Goal: Task Accomplishment & Management: Use online tool/utility

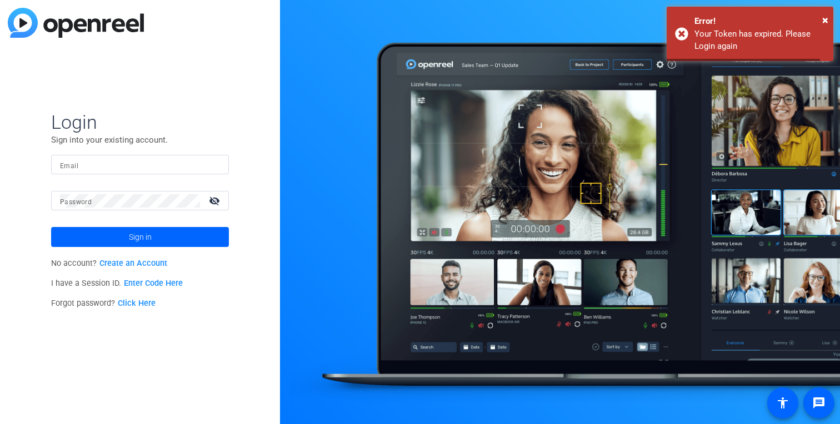
type input "[PERSON_NAME][EMAIL_ADDRESS][DOMAIN_NAME]"
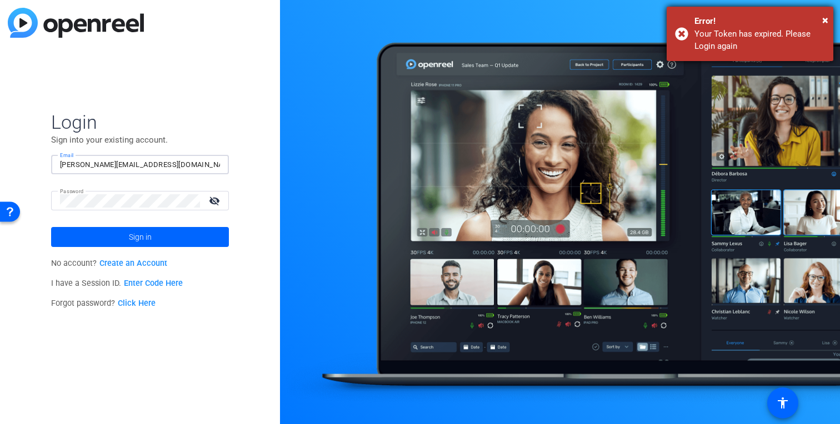
click at [829, 18] on div "× Error! Your Token has expired. Please Login again" at bounding box center [750, 34] width 167 height 54
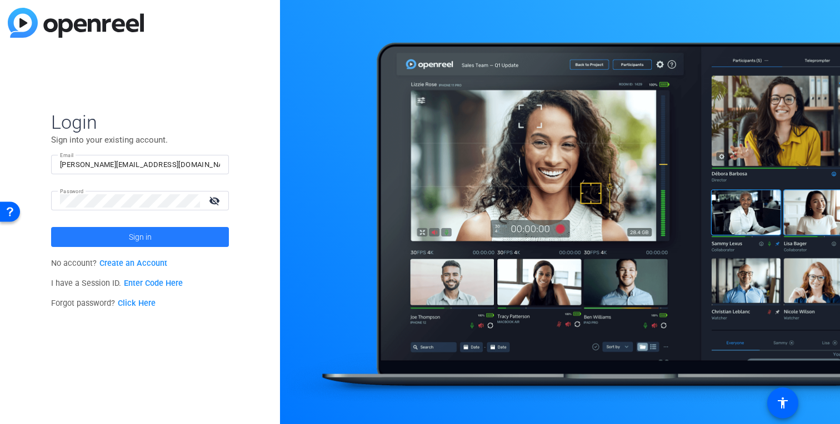
click at [167, 239] on span at bounding box center [140, 237] width 178 height 27
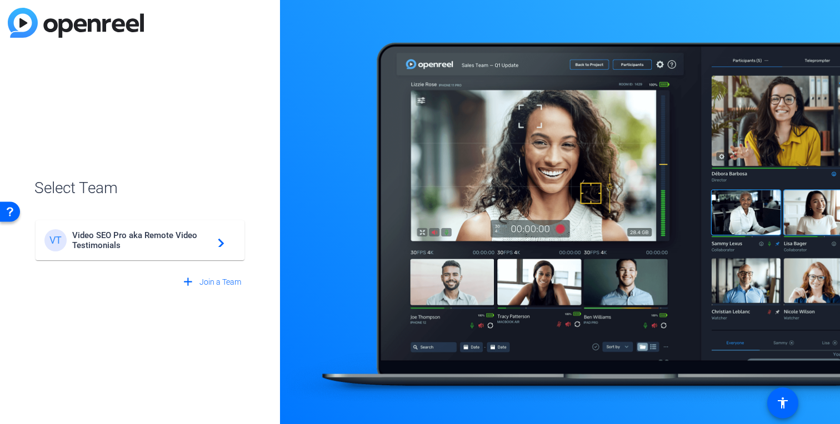
click at [153, 236] on span "Video SEO Pro aka Remote Video Testimonials" at bounding box center [141, 241] width 139 height 20
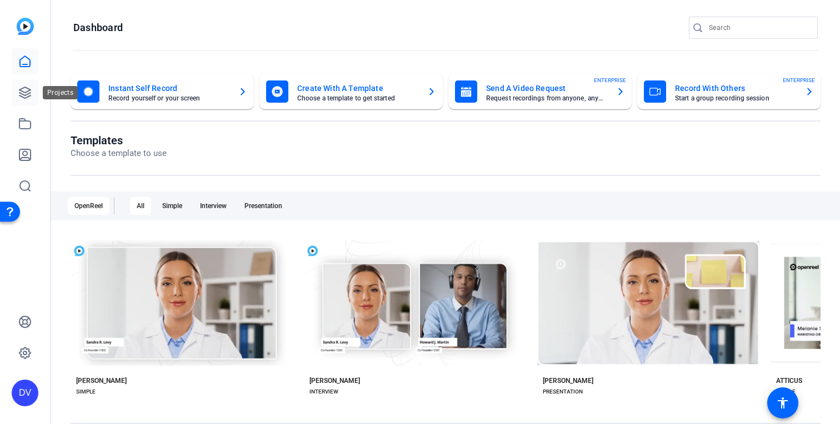
click at [26, 94] on icon at bounding box center [24, 92] width 13 height 13
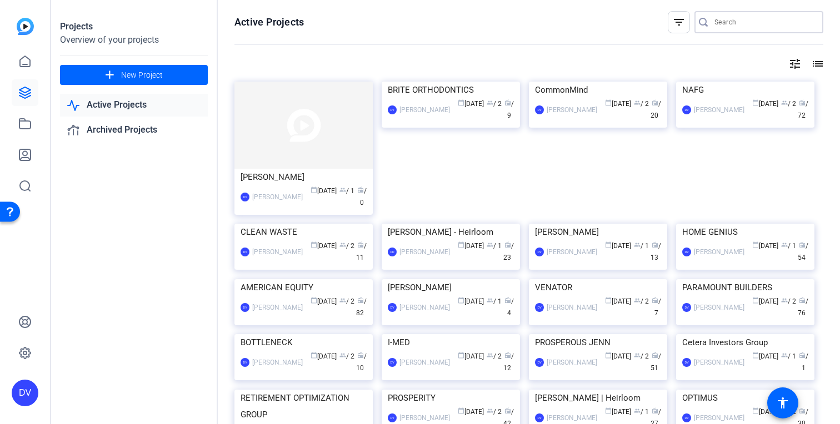
click at [748, 27] on input "Search" at bounding box center [764, 22] width 100 height 13
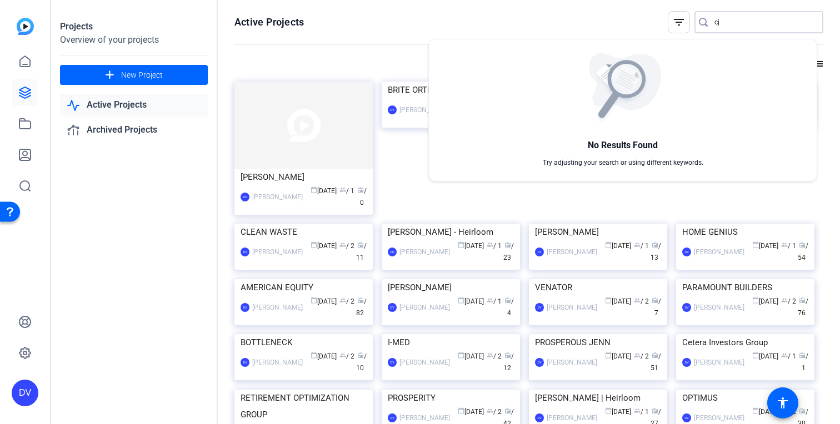
type input "c"
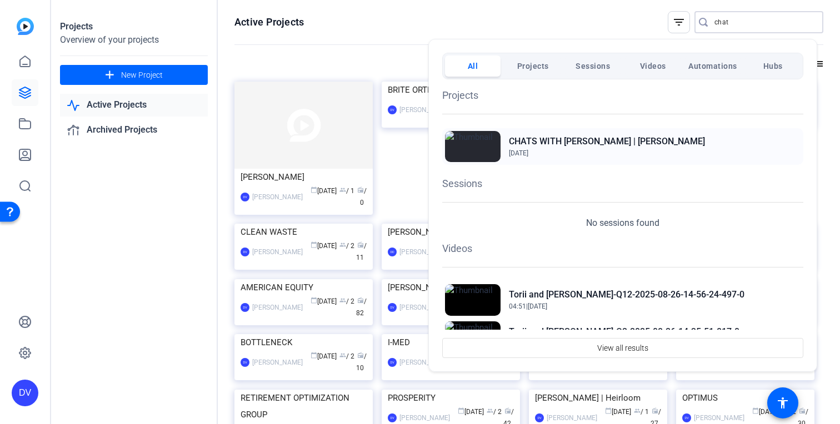
type input "chat"
click at [544, 143] on h2 "CHATS WITH CHET | Chester Vogel" at bounding box center [607, 141] width 196 height 13
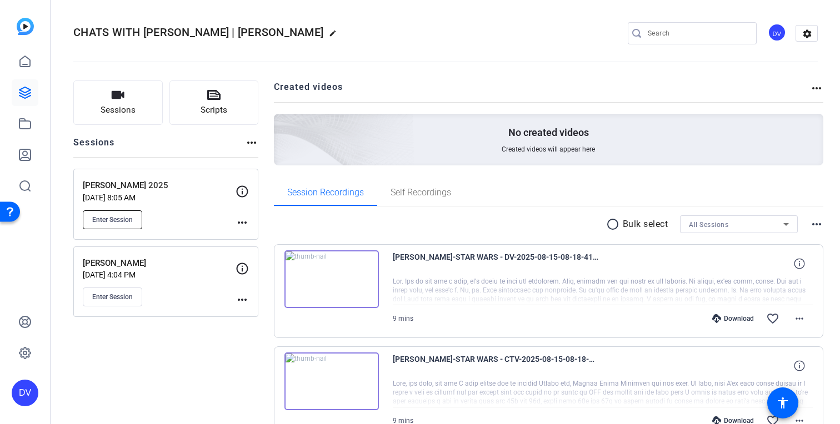
click at [123, 217] on span "Enter Session" at bounding box center [112, 220] width 41 height 9
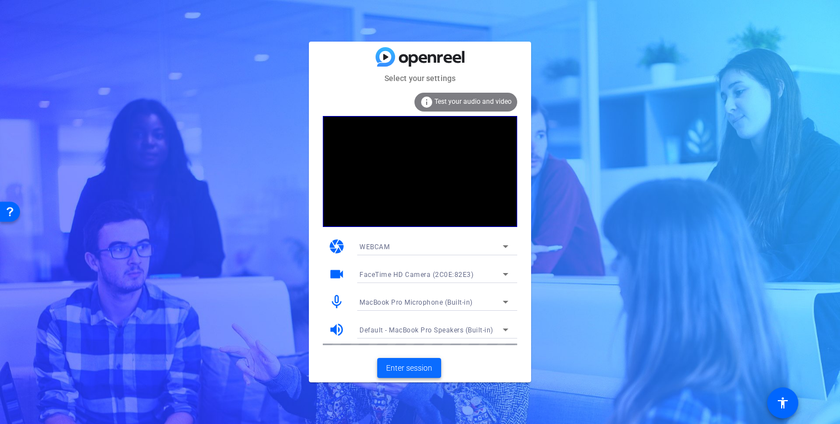
click at [405, 368] on span "Enter session" at bounding box center [409, 369] width 46 height 12
